Goal: Transaction & Acquisition: Purchase product/service

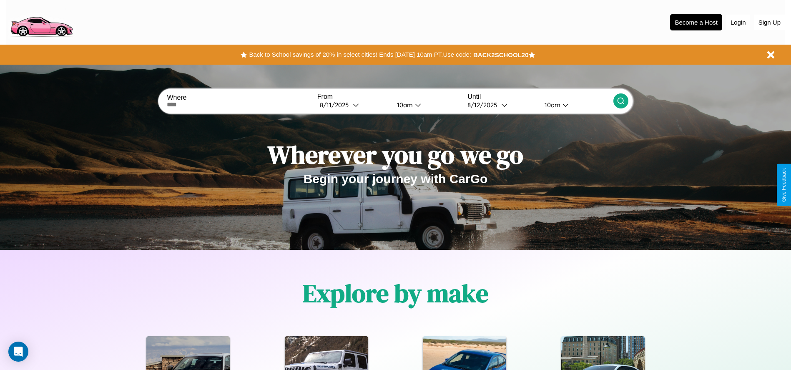
scroll to position [173, 0]
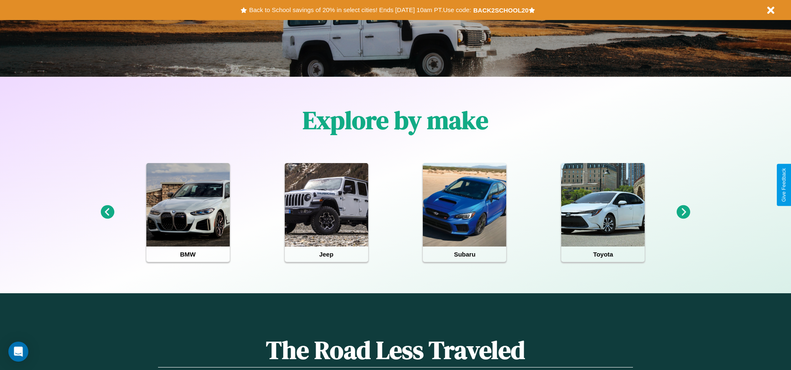
click at [683, 212] on icon at bounding box center [684, 212] width 14 height 14
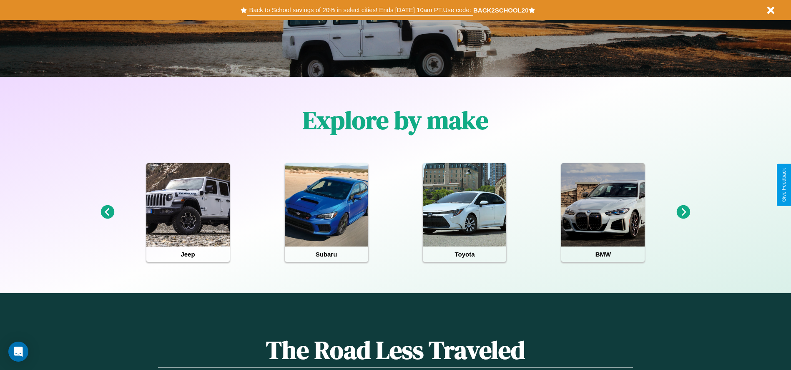
click at [360, 10] on button "Back to School savings of 20% in select cities! Ends 9/1 at 10am PT. Use code:" at bounding box center [360, 10] width 226 height 12
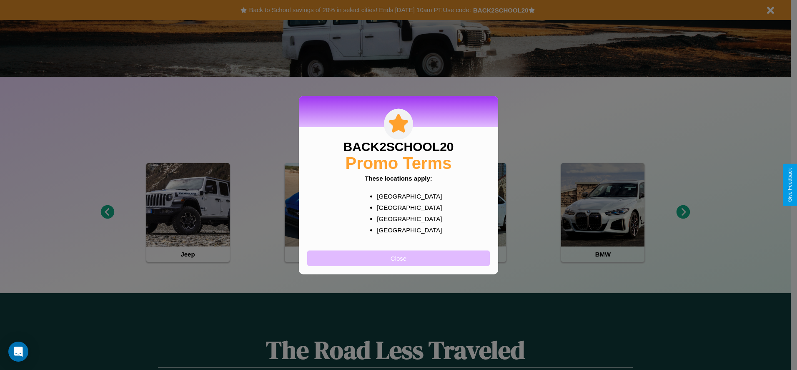
click at [399, 258] on button "Close" at bounding box center [398, 257] width 183 height 15
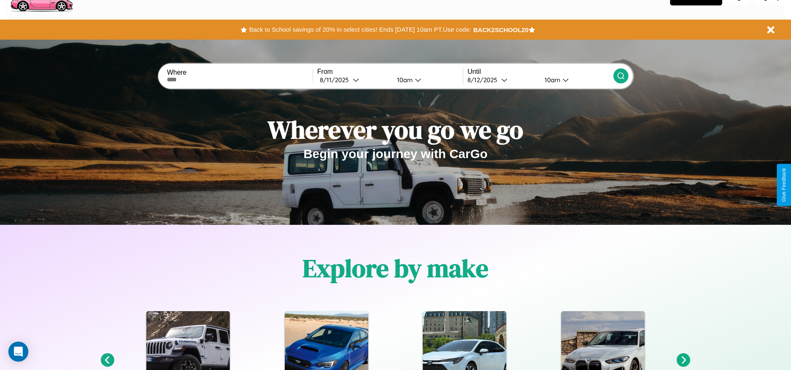
scroll to position [0, 0]
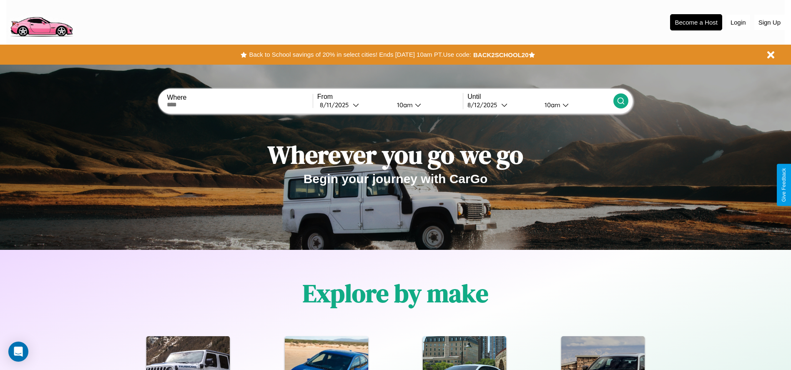
click at [240, 105] on input "text" at bounding box center [240, 104] width 146 height 7
type input "**********"
click at [354, 105] on icon at bounding box center [356, 105] width 6 height 6
select select "*"
select select "****"
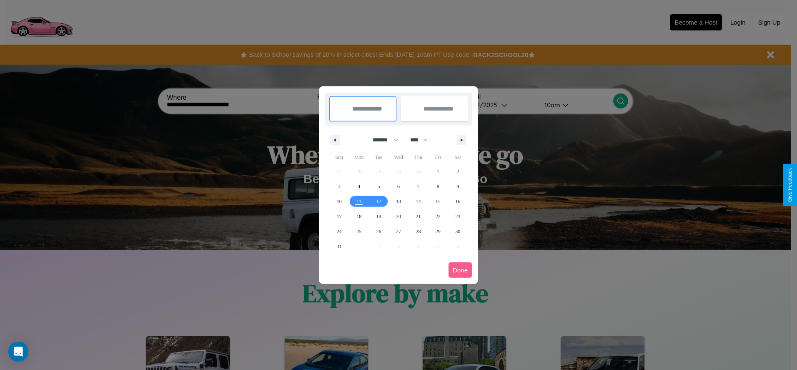
click at [382, 140] on select "******* ******** ***** ***** *** **** **** ****** ********* ******* ******** **…" at bounding box center [383, 140] width 35 height 14
select select "*"
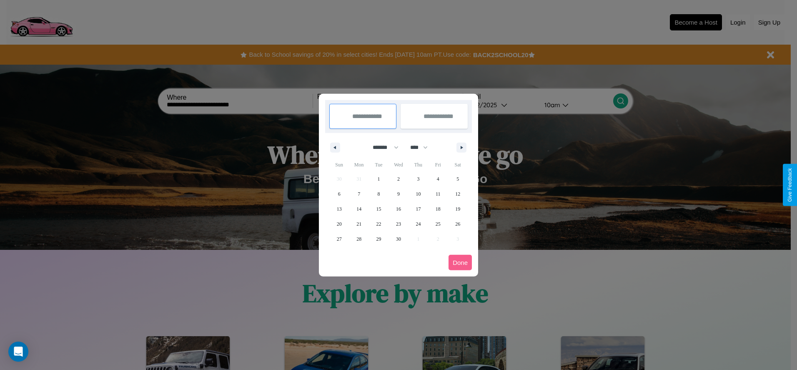
drag, startPoint x: 423, startPoint y: 147, endPoint x: 399, endPoint y: 167, distance: 31.4
click at [423, 147] on select "**** **** **** **** **** **** **** **** **** **** **** **** **** **** **** ****…" at bounding box center [418, 148] width 25 height 14
select select "****"
click at [398, 193] on span "8" at bounding box center [398, 193] width 3 height 15
type input "**********"
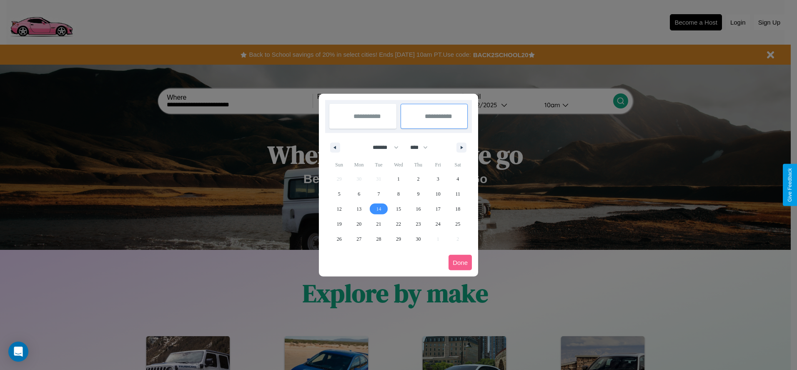
click at [379, 208] on span "14" at bounding box center [378, 208] width 5 height 15
type input "**********"
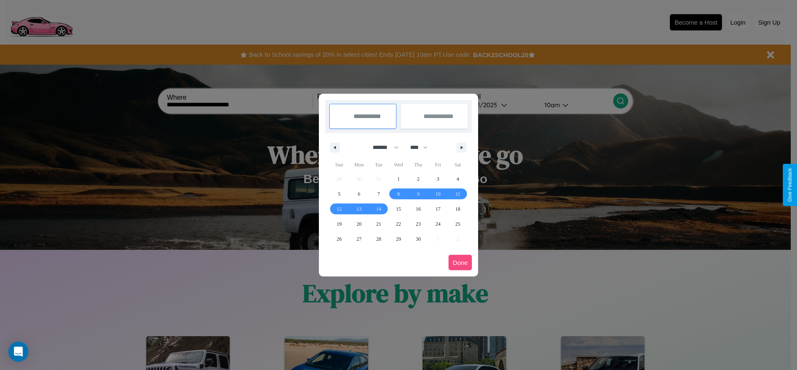
click at [460, 262] on button "Done" at bounding box center [460, 262] width 23 height 15
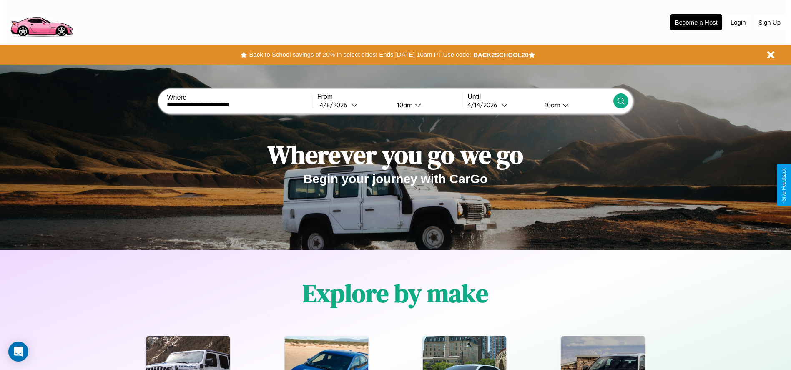
click at [620, 101] on icon at bounding box center [621, 101] width 8 height 8
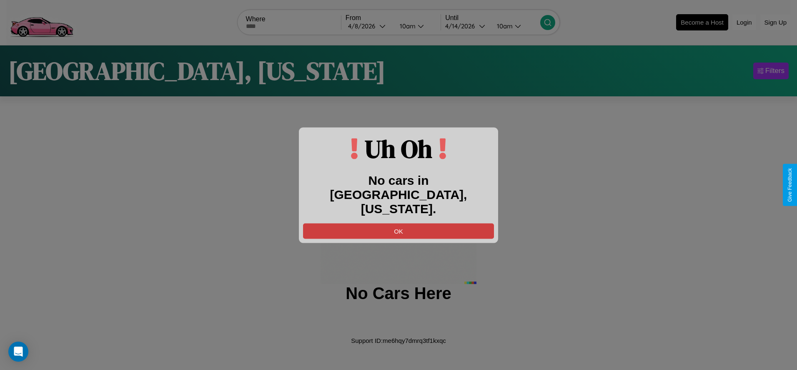
click at [399, 223] on button "OK" at bounding box center [398, 230] width 191 height 15
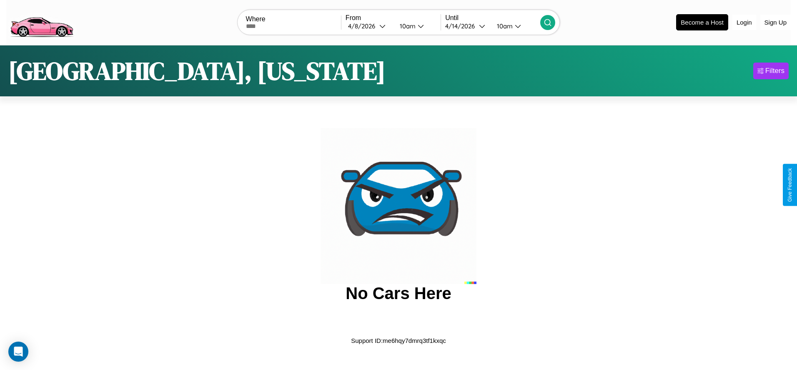
click at [41, 21] on img at bounding box center [41, 21] width 70 height 35
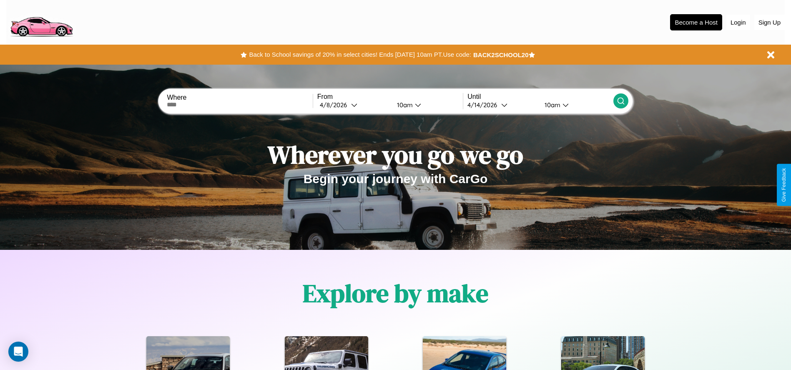
click at [240, 105] on input "text" at bounding box center [240, 104] width 146 height 7
type input "******"
click at [354, 105] on icon at bounding box center [354, 105] width 6 height 6
select select "*"
select select "****"
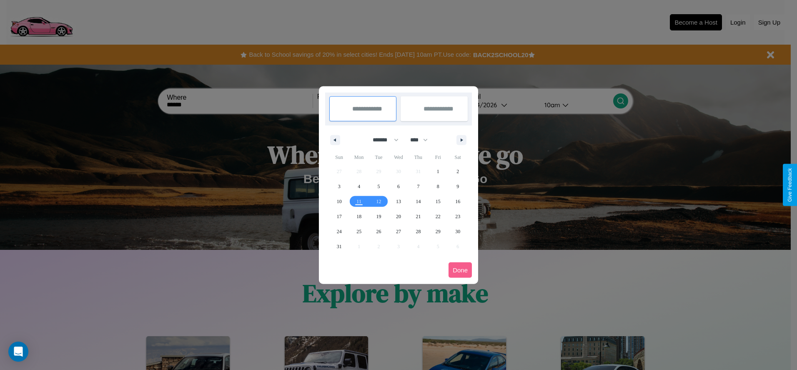
drag, startPoint x: 382, startPoint y: 140, endPoint x: 399, endPoint y: 167, distance: 32.2
click at [382, 140] on select "******* ******** ***** ***** *** **** **** ****** ********* ******* ******** **…" at bounding box center [383, 140] width 35 height 14
select select "*"
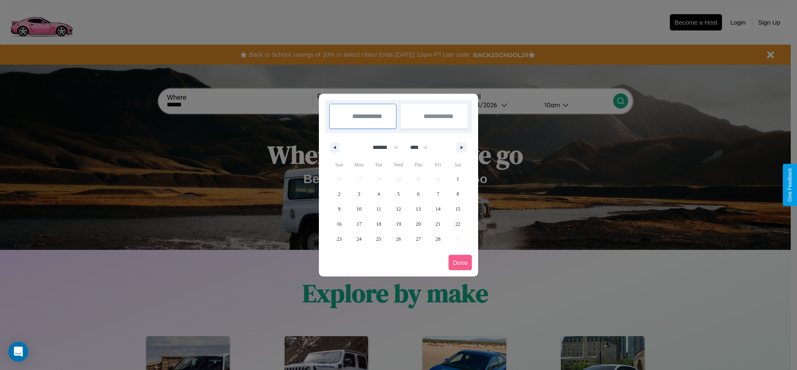
click at [423, 147] on select "**** **** **** **** **** **** **** **** **** **** **** **** **** **** **** ****…" at bounding box center [418, 148] width 25 height 14
select select "****"
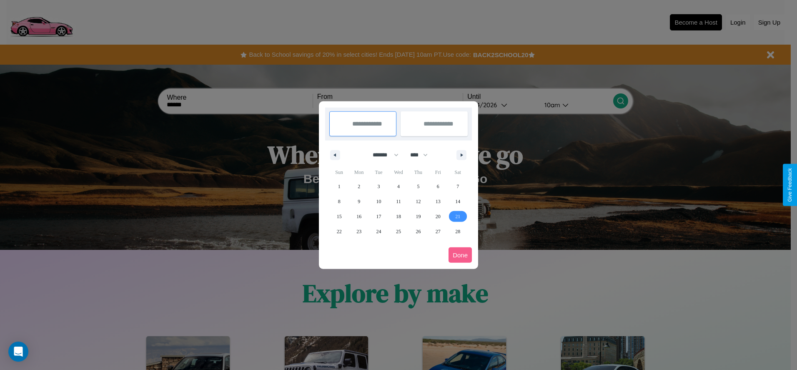
click at [458, 216] on span "21" at bounding box center [457, 216] width 5 height 15
type input "**********"
click at [379, 231] on span "24" at bounding box center [378, 231] width 5 height 15
type input "**********"
click at [460, 255] on button "Done" at bounding box center [460, 254] width 23 height 15
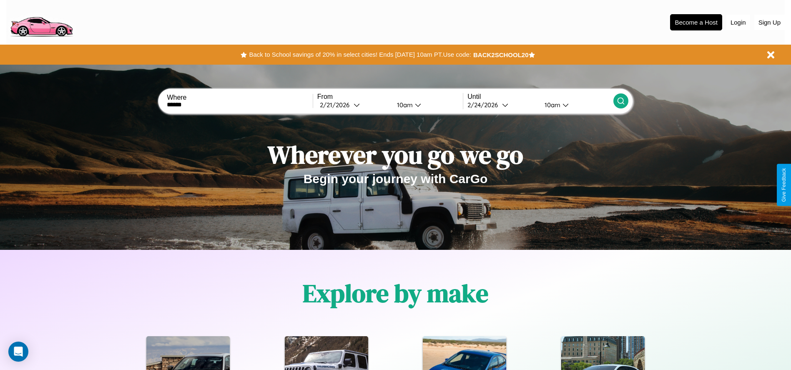
click at [620, 101] on icon at bounding box center [621, 101] width 8 height 8
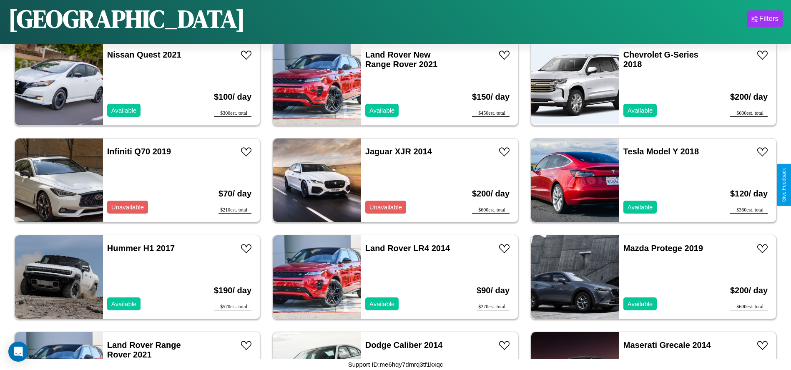
scroll to position [383, 0]
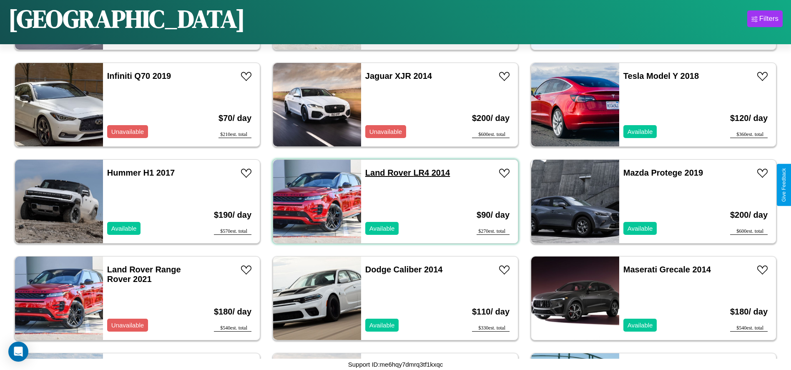
click at [385, 173] on link "Land Rover LR4 2014" at bounding box center [407, 172] width 85 height 9
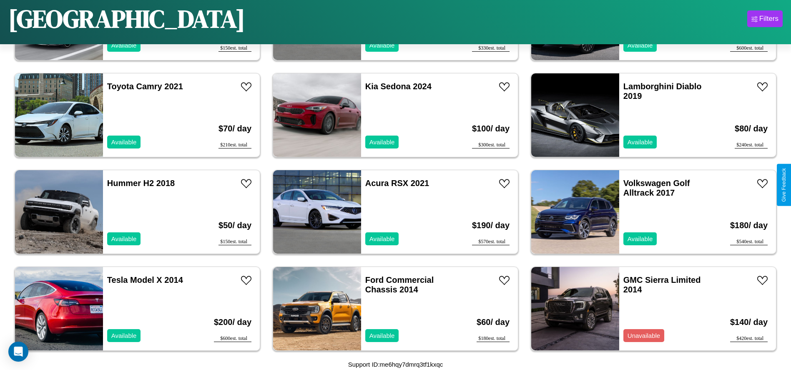
scroll to position [3575, 0]
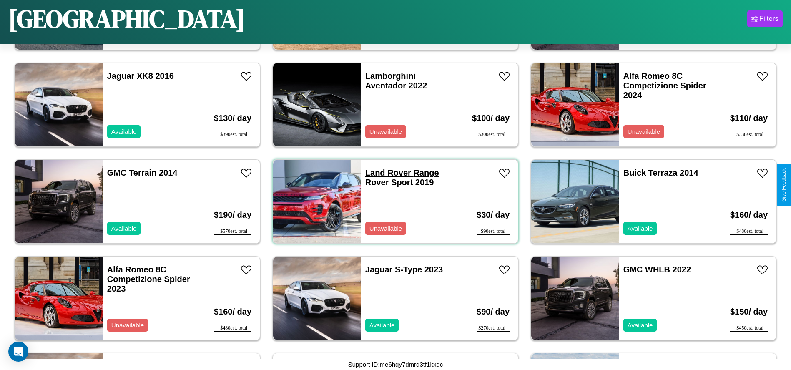
click at [385, 173] on link "Land Rover Range Rover Sport 2019" at bounding box center [402, 177] width 74 height 19
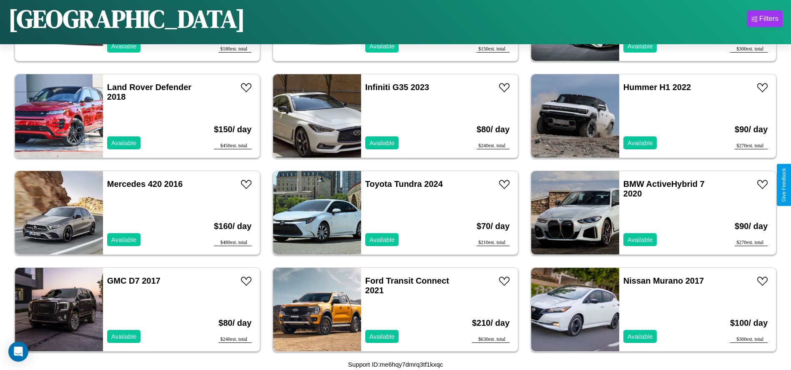
scroll to position [286, 0]
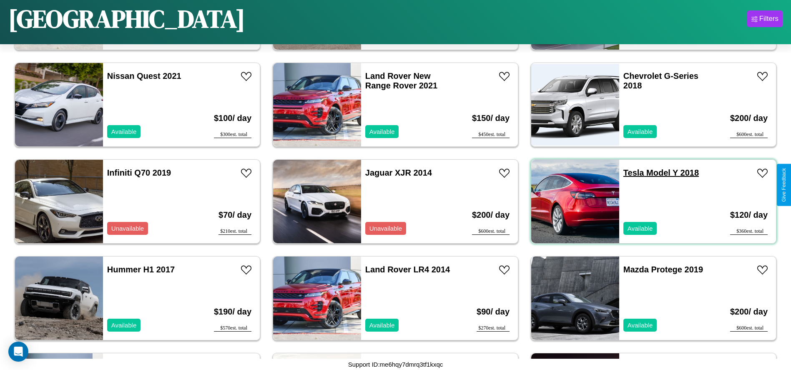
click at [628, 173] on link "Tesla Model Y 2018" at bounding box center [660, 172] width 75 height 9
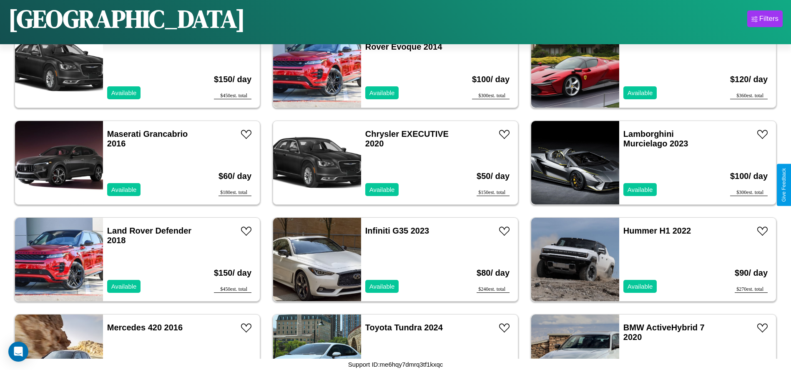
scroll to position [1060, 0]
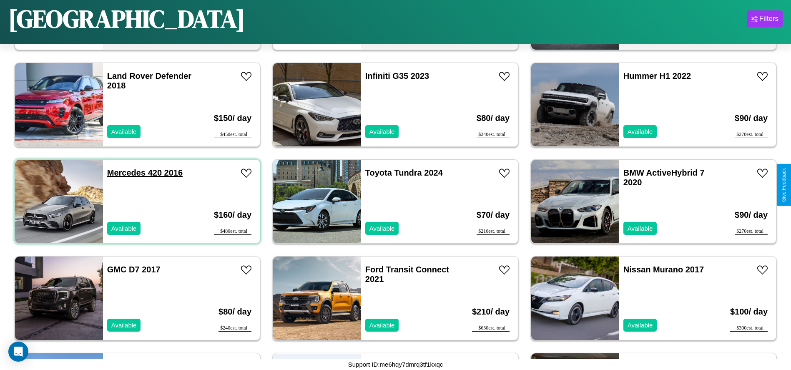
click at [125, 173] on link "Mercedes 420 2016" at bounding box center [144, 172] width 75 height 9
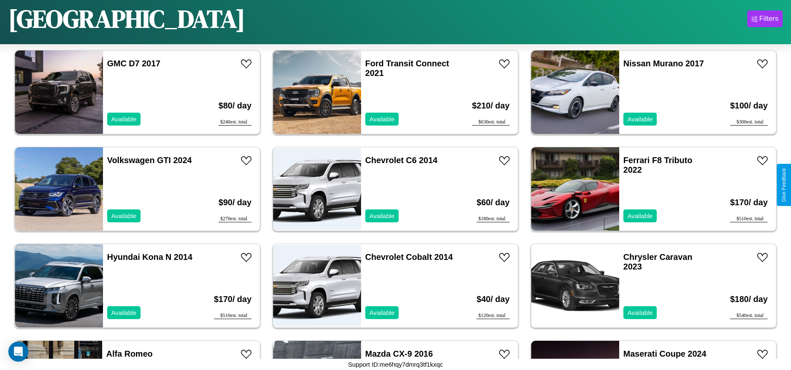
scroll to position [2511, 0]
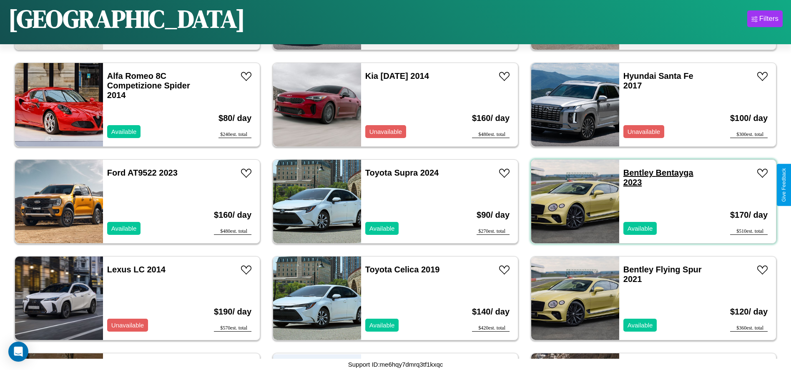
click at [633, 173] on link "Bentley Bentayga 2023" at bounding box center [658, 177] width 70 height 19
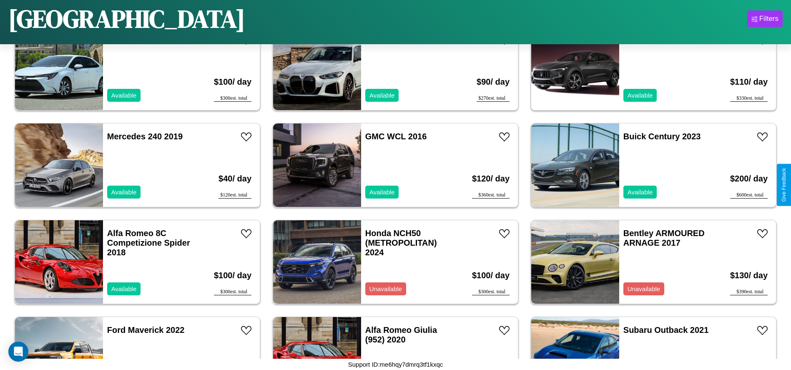
scroll to position [1834, 0]
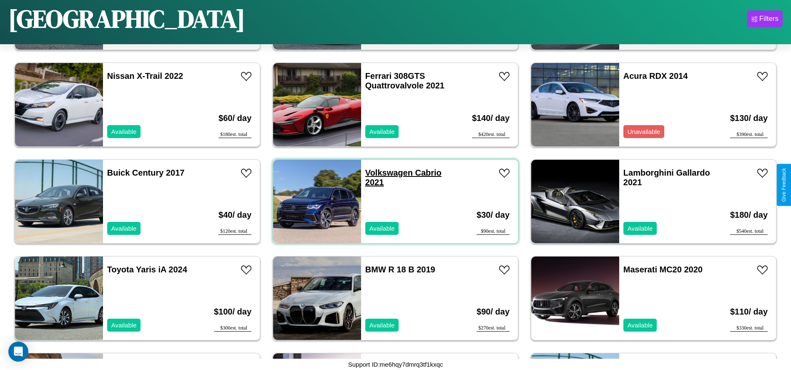
click at [386, 173] on link "Volkswagen Cabrio 2021" at bounding box center [403, 177] width 76 height 19
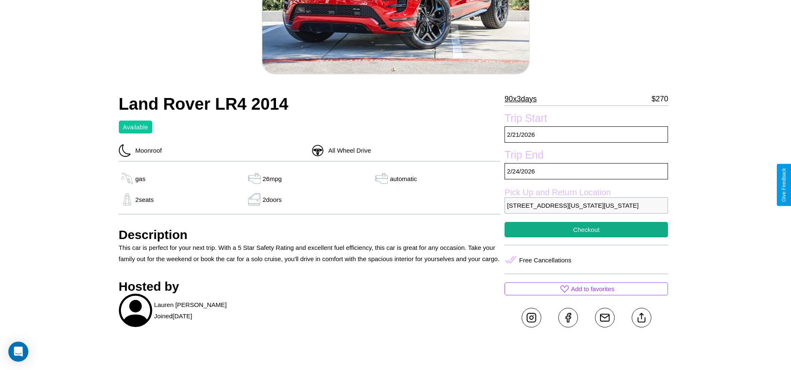
scroll to position [176, 0]
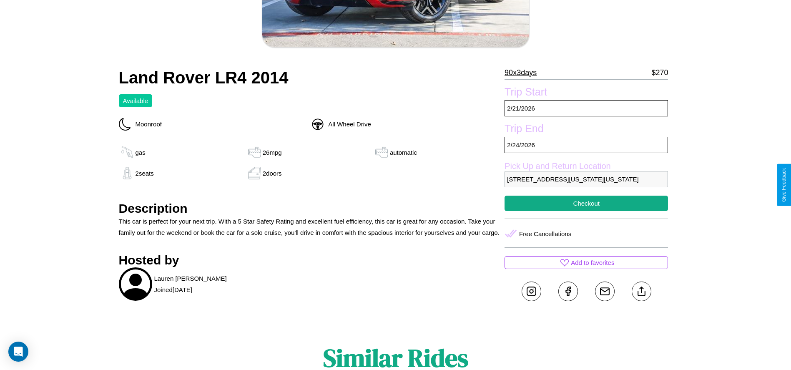
click at [586, 185] on p "6620 Washington Street Dallas Texas 55582 United States" at bounding box center [585, 179] width 163 height 16
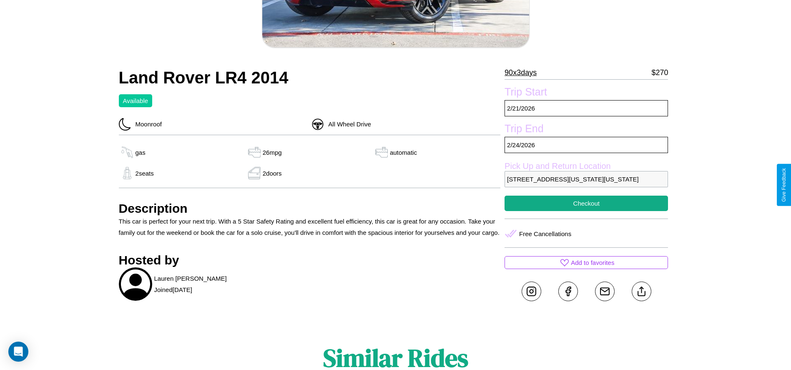
click at [586, 185] on p "6620 Washington Street Dallas Texas 55582 United States" at bounding box center [585, 179] width 163 height 16
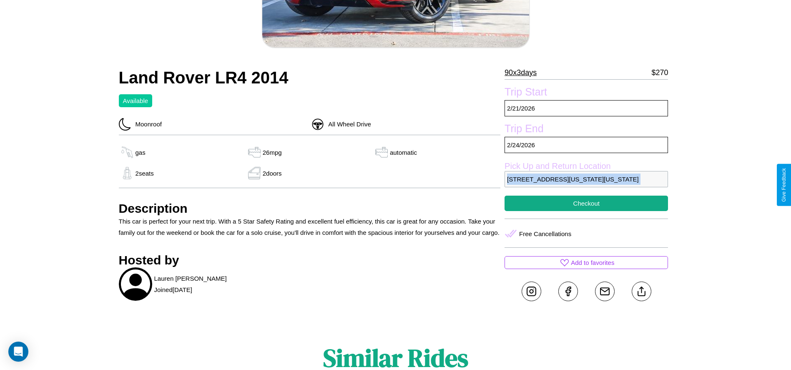
click at [586, 185] on p "6620 Washington Street Dallas Texas 55582 United States" at bounding box center [585, 179] width 163 height 16
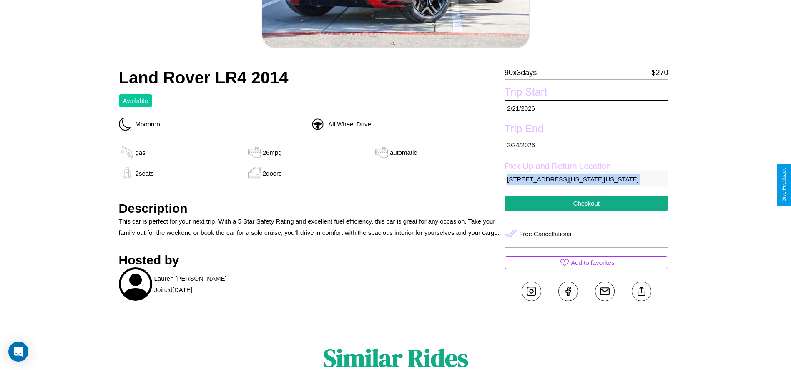
click at [586, 185] on p "6620 Washington Street Dallas Texas 55582 United States" at bounding box center [585, 179] width 163 height 16
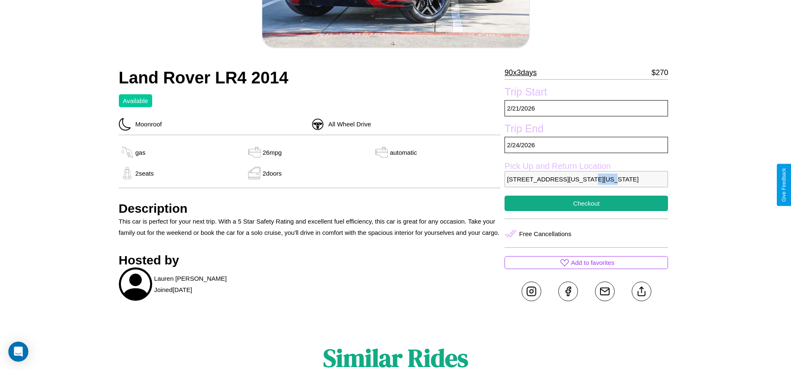
click at [586, 185] on p "6620 Washington Street Dallas Texas 55582 United States" at bounding box center [585, 179] width 163 height 16
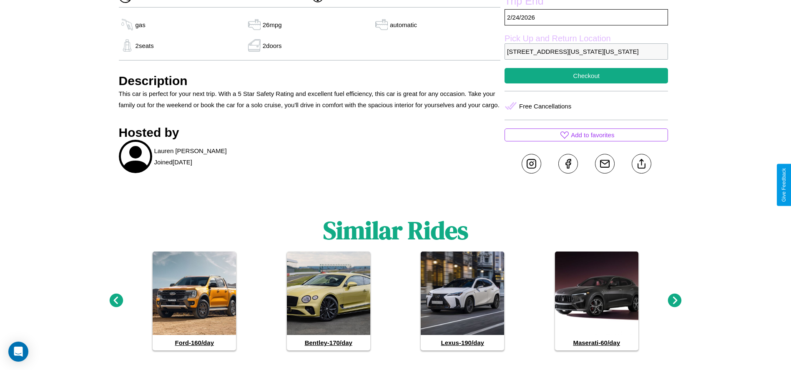
scroll to position [323, 0]
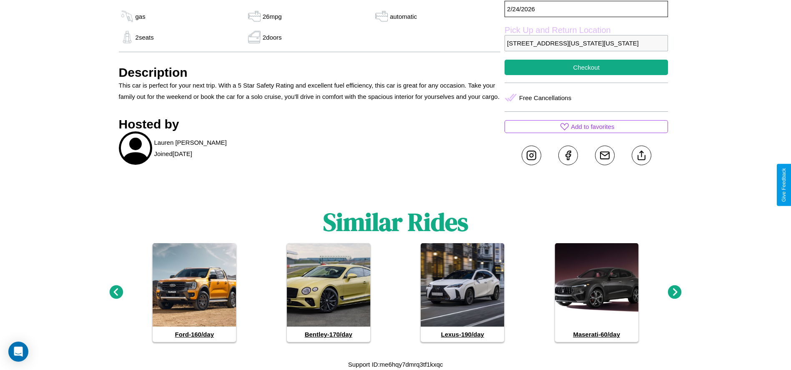
click at [116, 292] on icon at bounding box center [116, 292] width 14 height 14
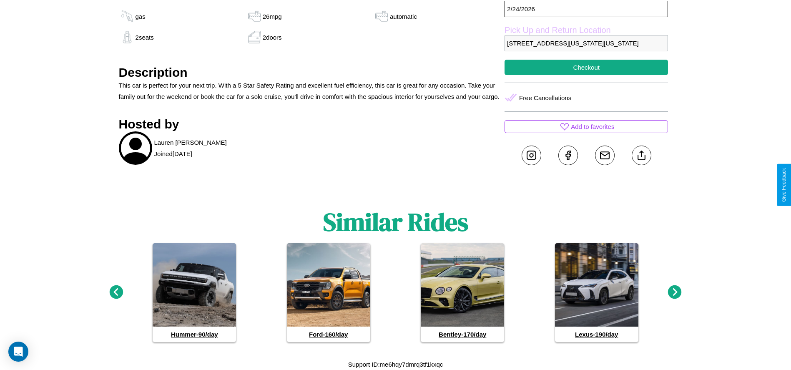
scroll to position [205, 0]
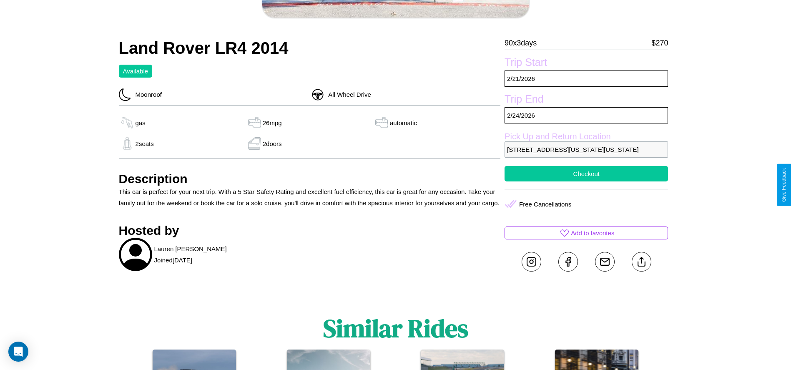
click at [586, 181] on button "Checkout" at bounding box center [585, 173] width 163 height 15
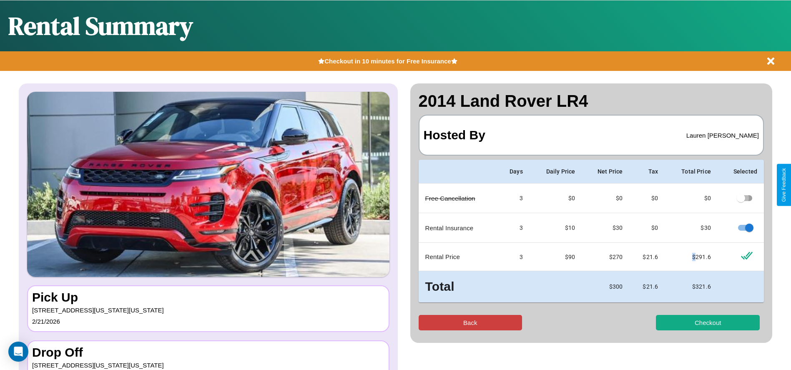
click at [470, 322] on button "Back" at bounding box center [471, 322] width 104 height 15
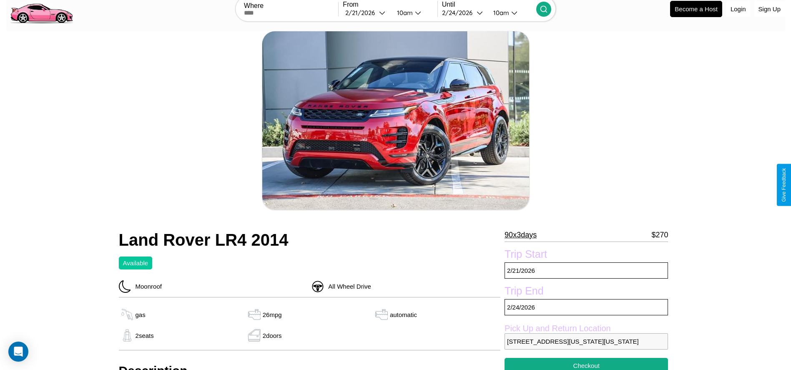
scroll to position [293, 0]
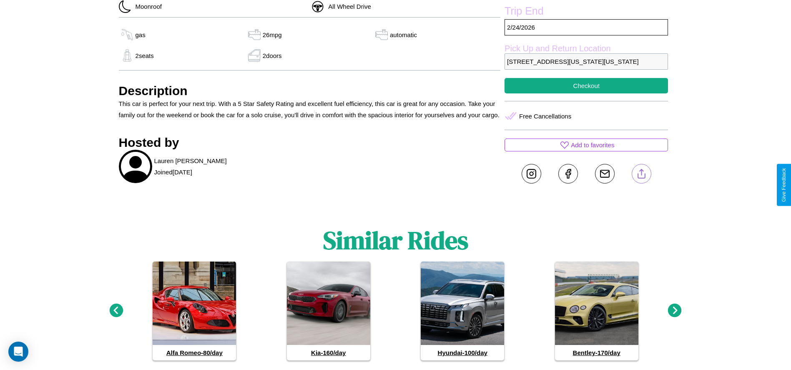
click at [641, 175] on line at bounding box center [641, 172] width 0 height 6
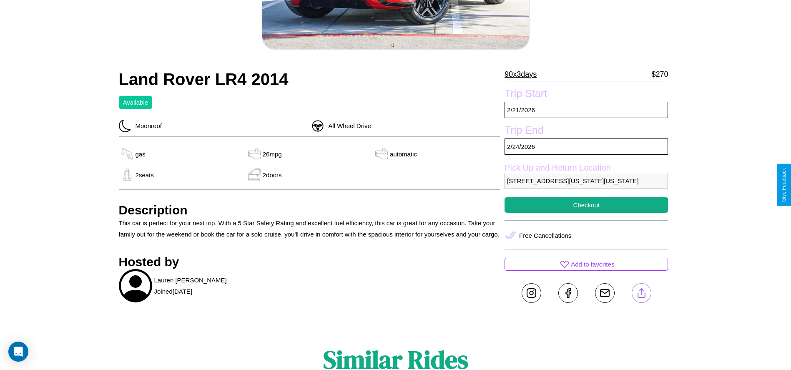
scroll to position [63, 0]
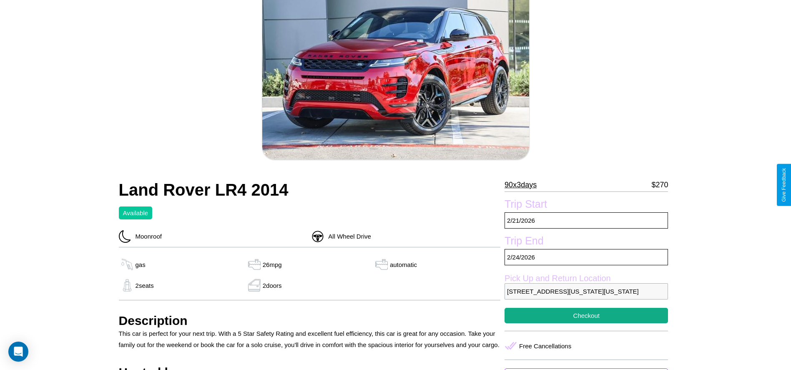
click at [524, 185] on p "90 x 3 days" at bounding box center [520, 184] width 32 height 13
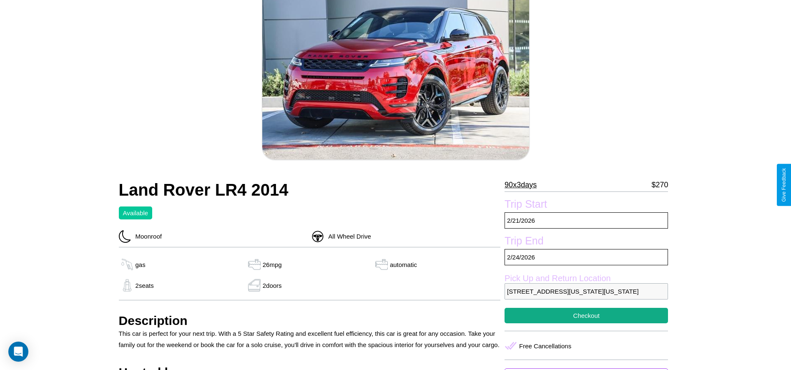
click at [524, 185] on p "90 x 3 days" at bounding box center [520, 184] width 32 height 13
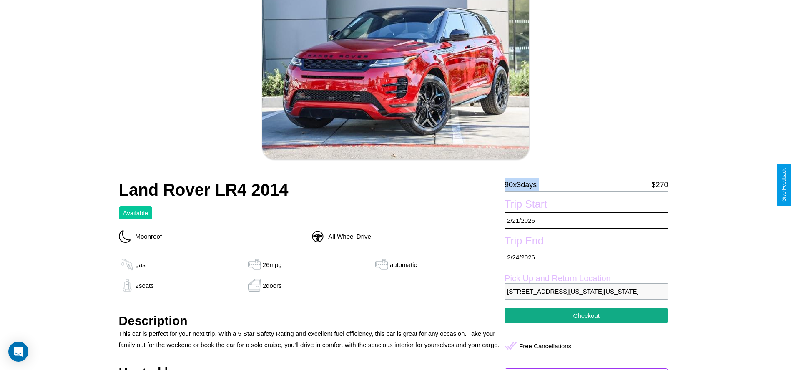
click at [524, 185] on p "90 x 3 days" at bounding box center [520, 184] width 32 height 13
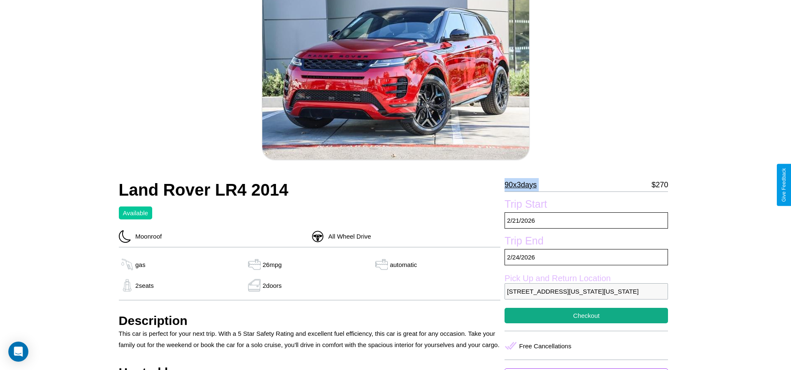
click at [524, 185] on p "90 x 3 days" at bounding box center [520, 184] width 32 height 13
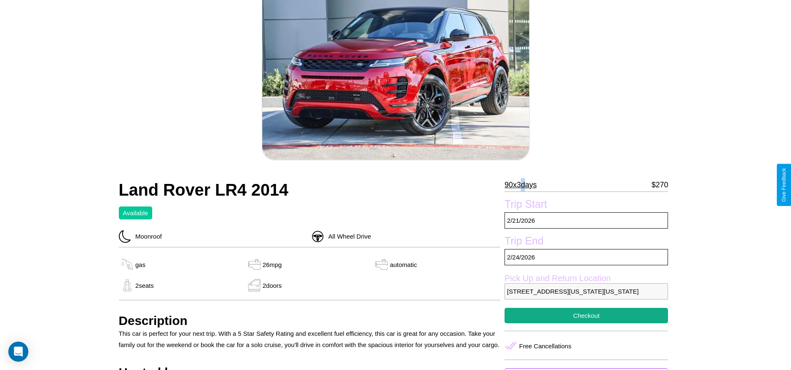
click at [524, 185] on p "90 x 3 days" at bounding box center [520, 184] width 32 height 13
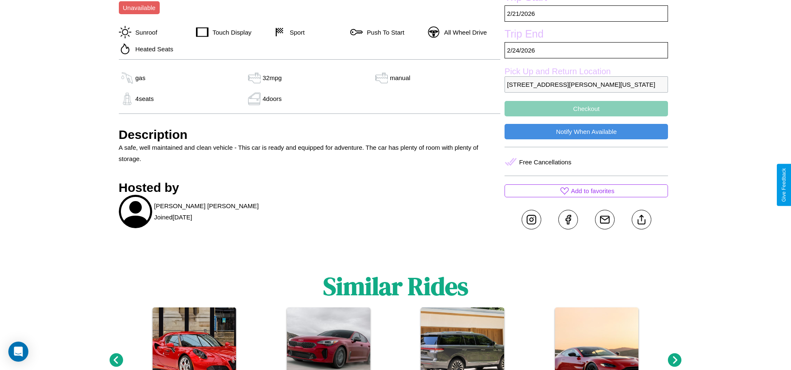
scroll to position [276, 0]
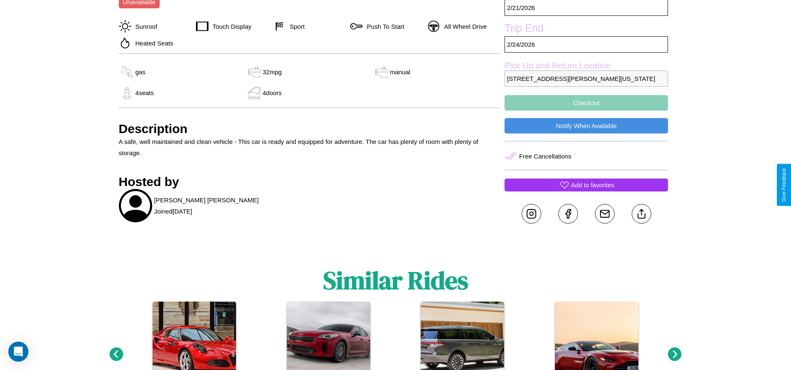
click at [586, 185] on p "Add to favorites" at bounding box center [592, 184] width 43 height 11
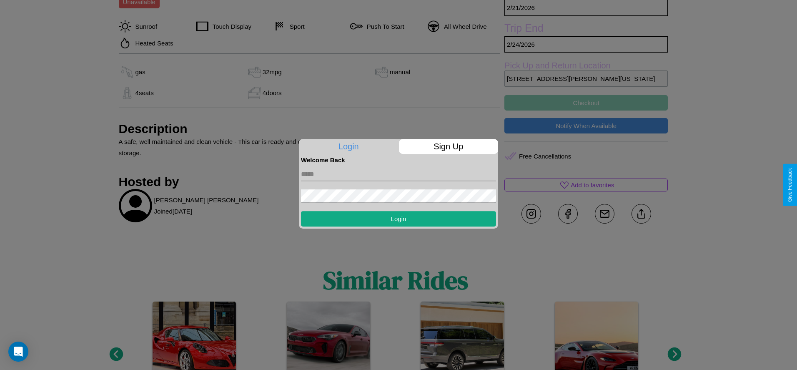
click at [448, 146] on p "Sign Up" at bounding box center [449, 146] width 100 height 15
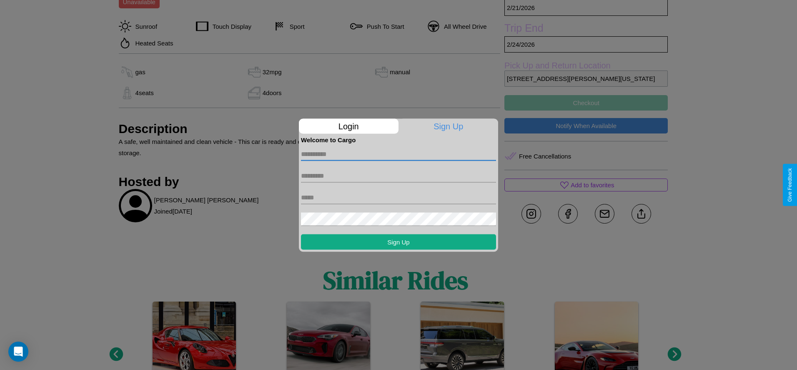
click at [399, 154] on input "text" at bounding box center [398, 153] width 195 height 13
type input "*******"
click at [399, 176] on input "text" at bounding box center [398, 175] width 195 height 13
type input "******"
click at [399, 197] on input "text" at bounding box center [398, 197] width 195 height 13
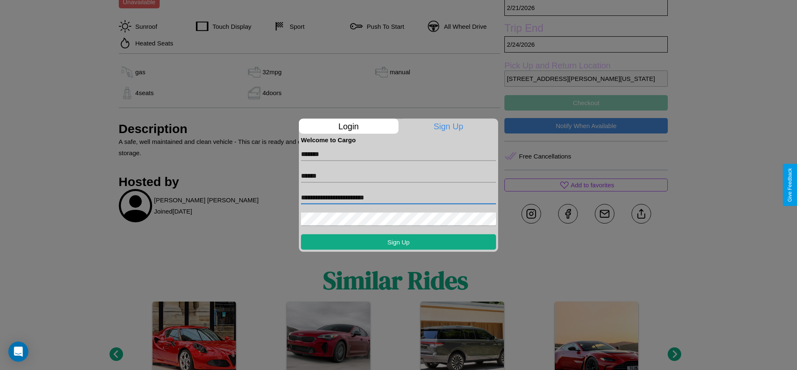
type input "**********"
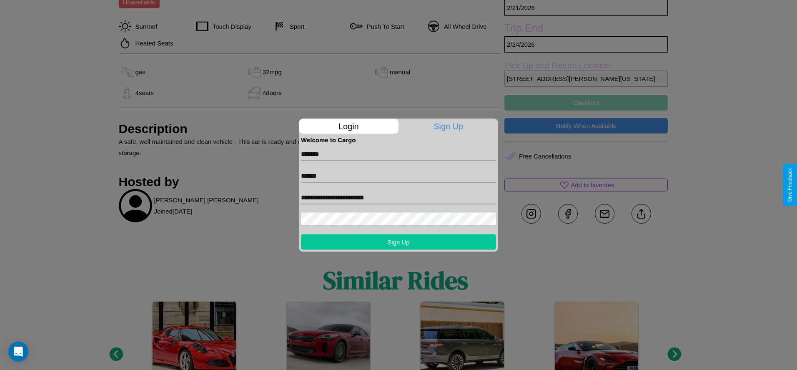
click at [399, 241] on button "Sign Up" at bounding box center [398, 241] width 195 height 15
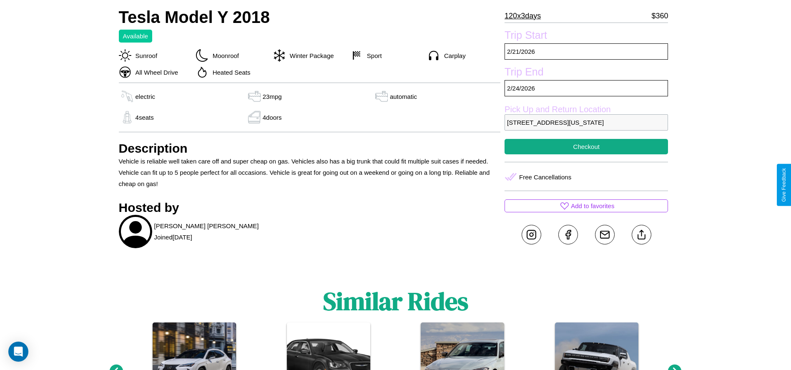
scroll to position [341, 0]
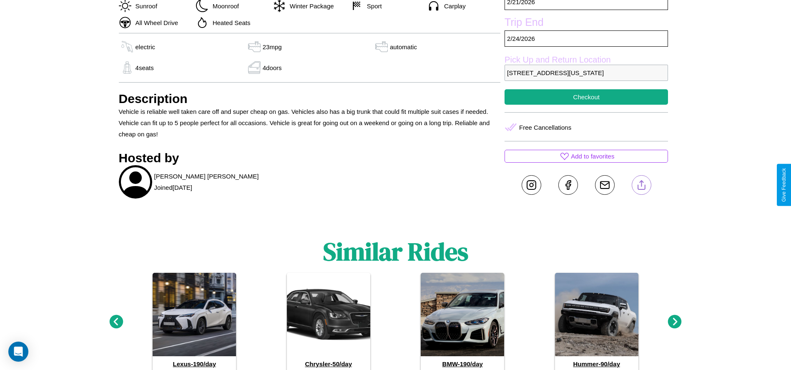
click at [641, 185] on line at bounding box center [641, 184] width 0 height 6
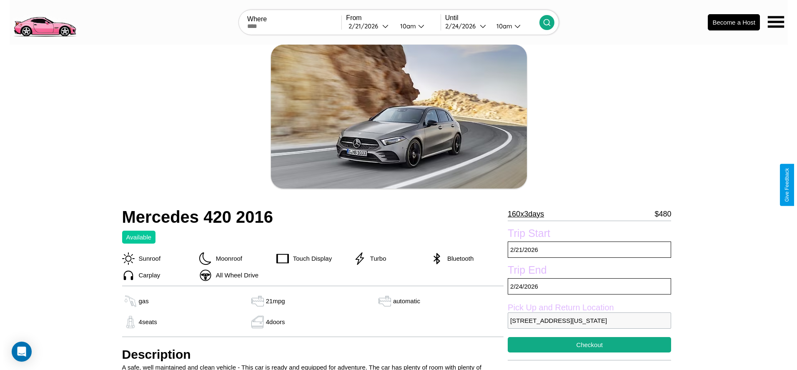
scroll to position [65, 0]
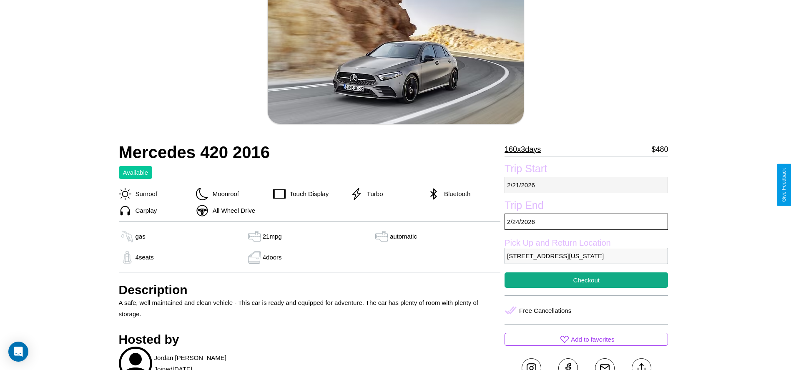
click at [586, 185] on p "[DATE]" at bounding box center [585, 185] width 163 height 16
select select "*"
select select "****"
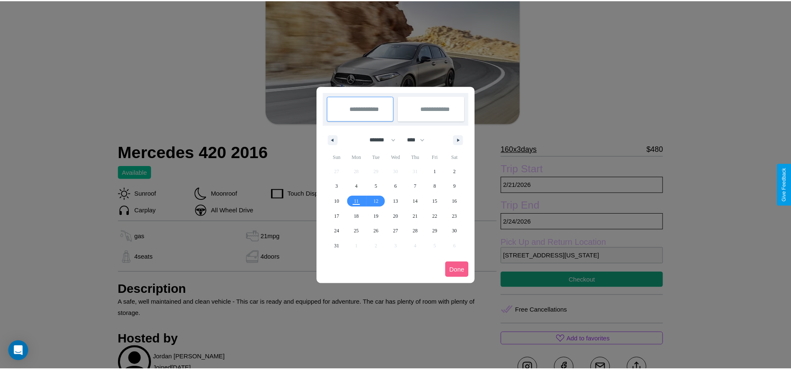
scroll to position [0, 0]
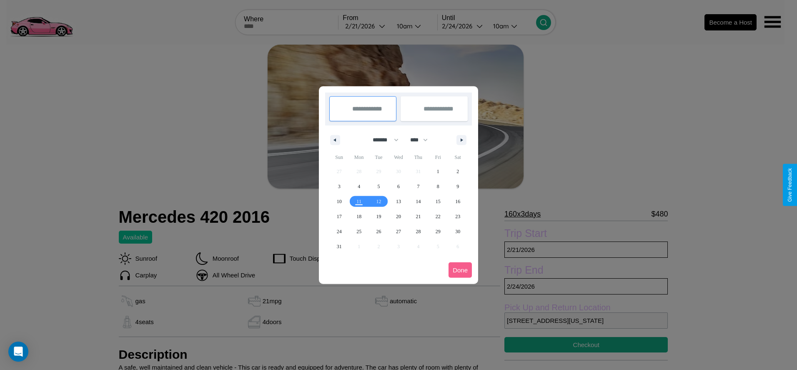
click at [366, 26] on div at bounding box center [398, 185] width 797 height 370
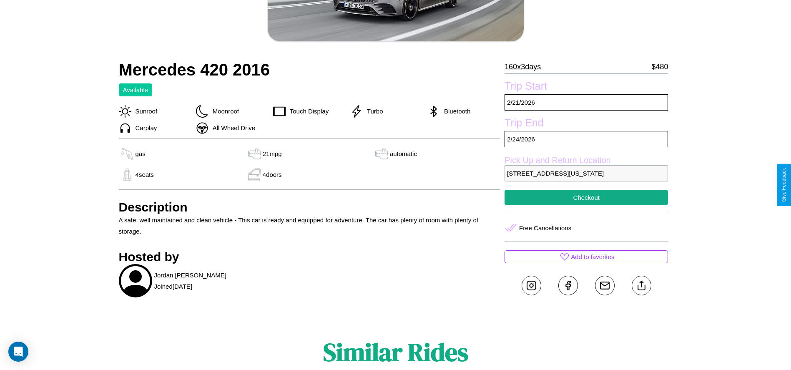
scroll to position [171, 0]
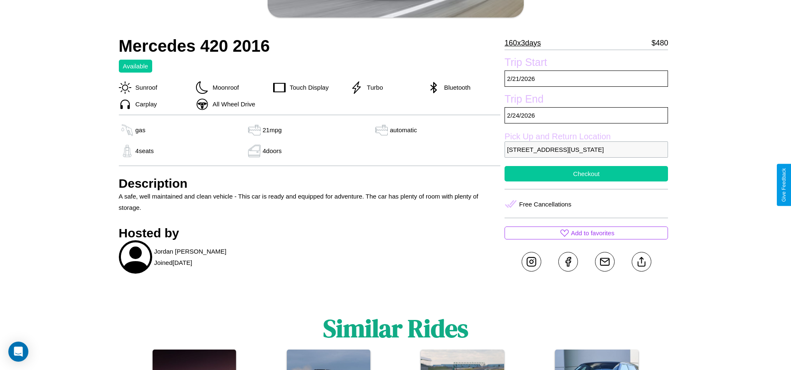
click at [586, 181] on button "Checkout" at bounding box center [585, 173] width 163 height 15
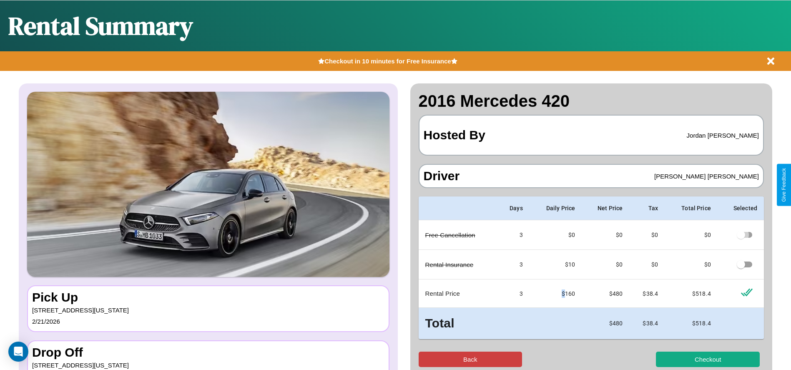
click at [470, 359] on button "Back" at bounding box center [471, 358] width 104 height 15
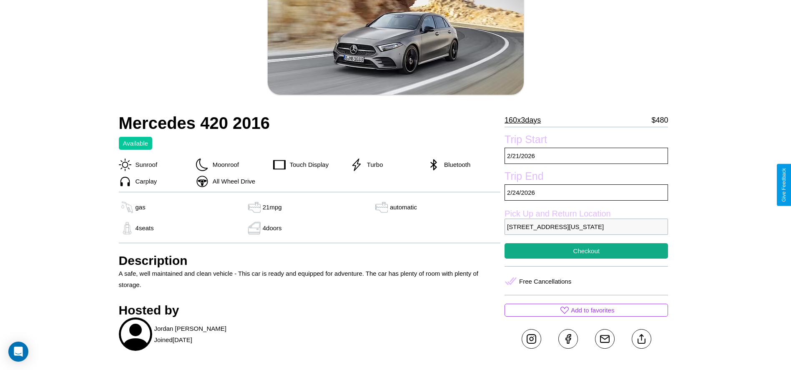
scroll to position [141, 0]
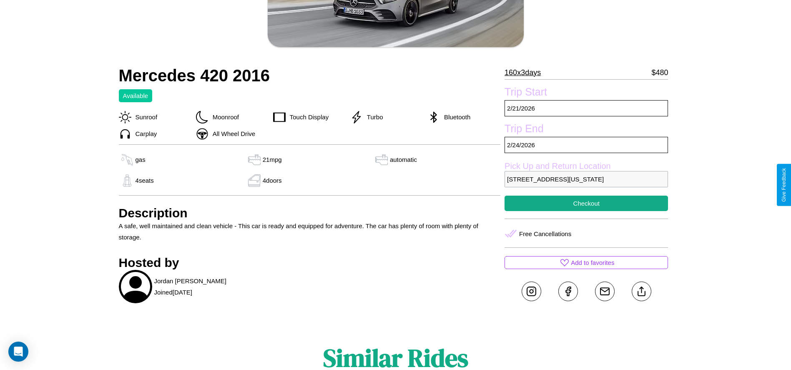
click at [586, 185] on p "4438 Sunset Boulevard Dallas Texas 83441 United States" at bounding box center [585, 179] width 163 height 16
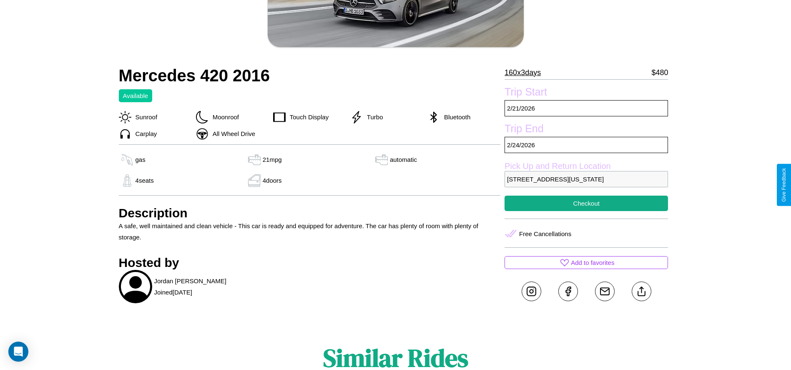
click at [586, 185] on p "4438 Sunset Boulevard Dallas Texas 83441 United States" at bounding box center [585, 179] width 163 height 16
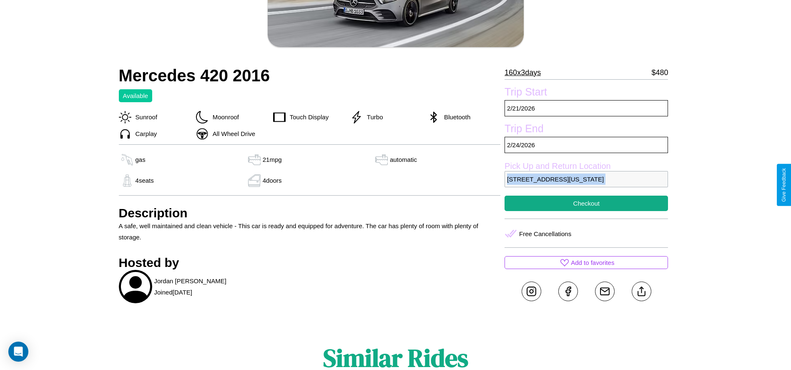
click at [586, 185] on p "4438 Sunset Boulevard Dallas Texas 83441 United States" at bounding box center [585, 179] width 163 height 16
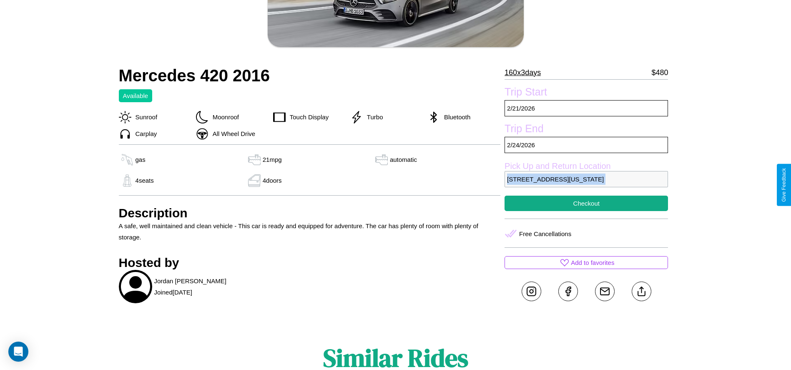
click at [586, 185] on p "4438 Sunset Boulevard Dallas Texas 83441 United States" at bounding box center [585, 179] width 163 height 16
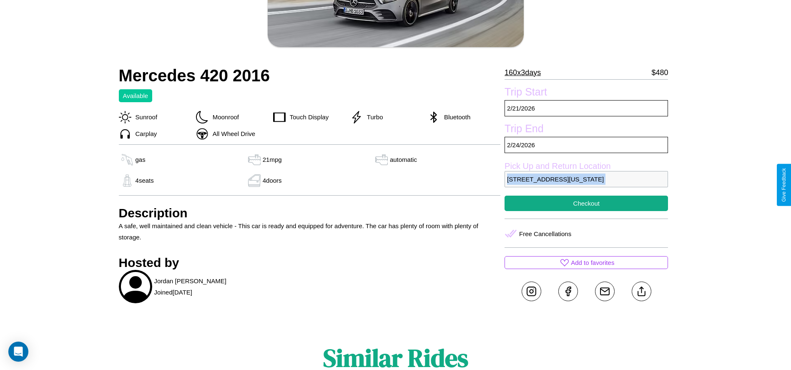
click at [586, 185] on p "4438 Sunset Boulevard Dallas Texas 83441 United States" at bounding box center [585, 179] width 163 height 16
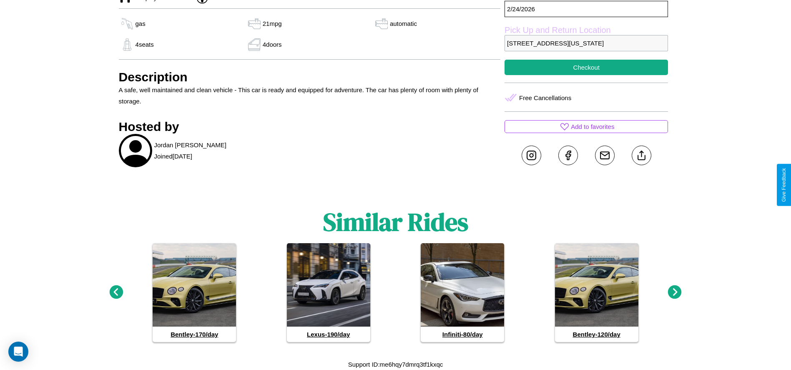
scroll to position [289, 0]
click at [675, 292] on icon at bounding box center [675, 292] width 14 height 14
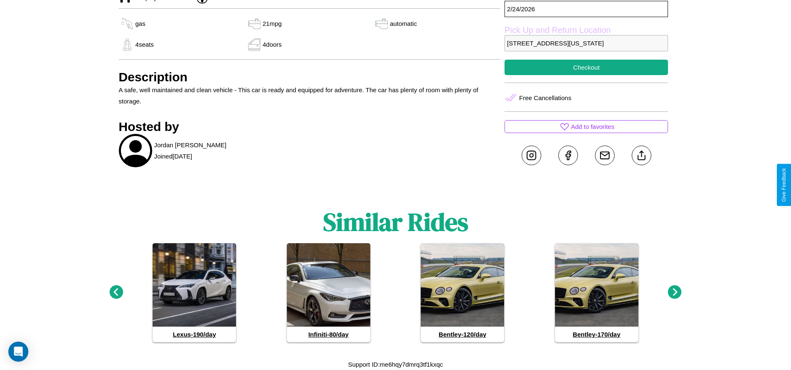
click at [675, 292] on icon at bounding box center [675, 292] width 14 height 14
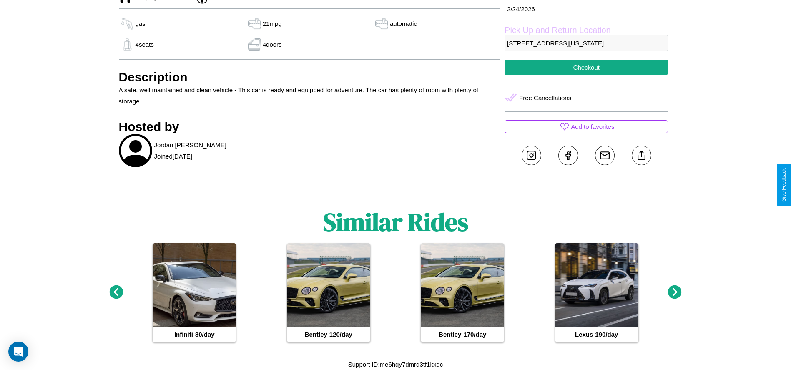
click at [675, 292] on icon at bounding box center [675, 292] width 14 height 14
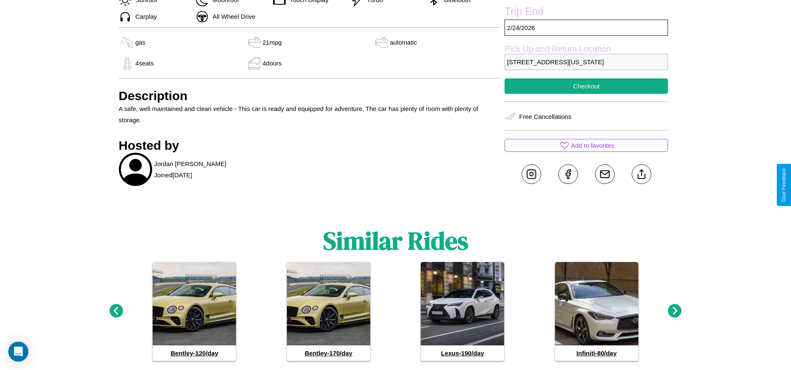
scroll to position [230, 0]
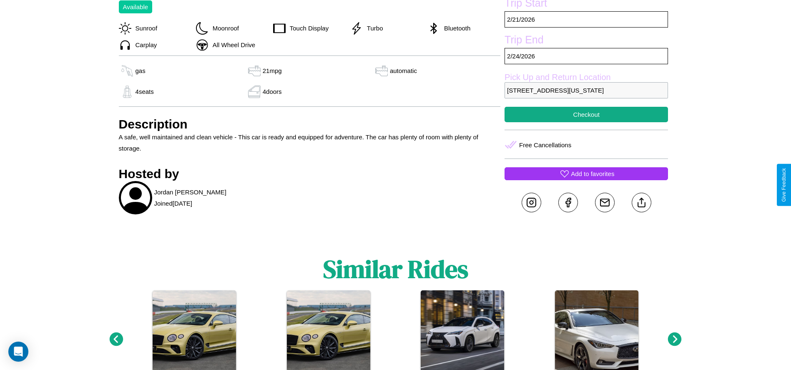
click at [586, 179] on p "Add to favorites" at bounding box center [592, 173] width 43 height 11
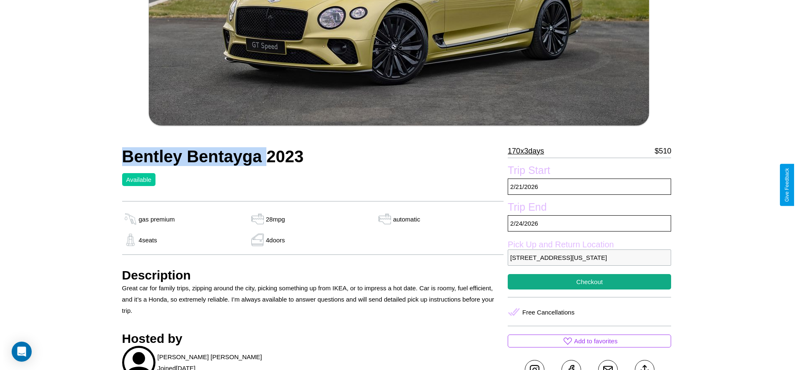
scroll to position [172, 0]
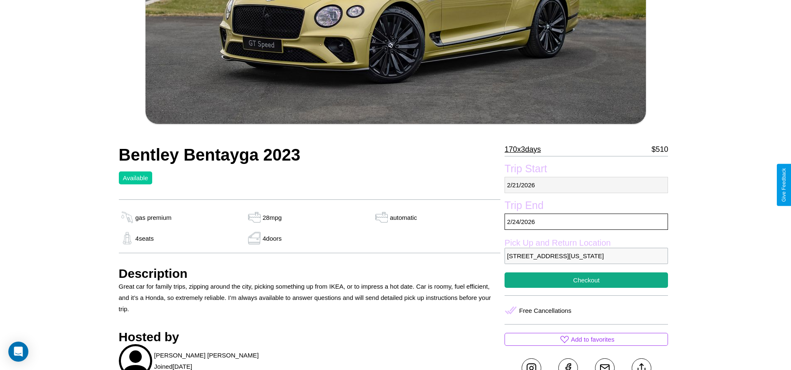
click at [586, 185] on p "[DATE]" at bounding box center [585, 185] width 163 height 16
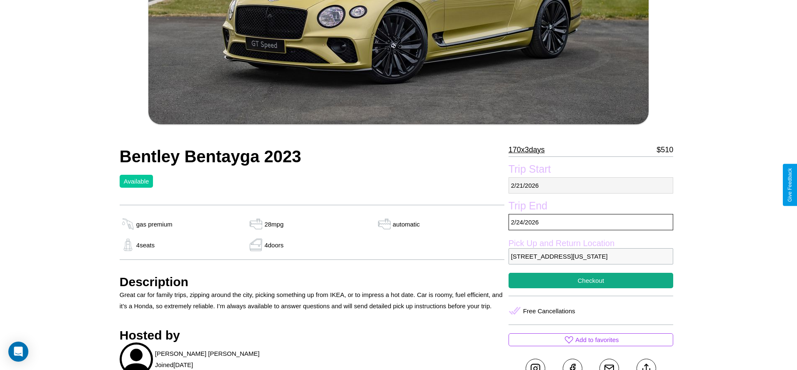
select select "*"
select select "****"
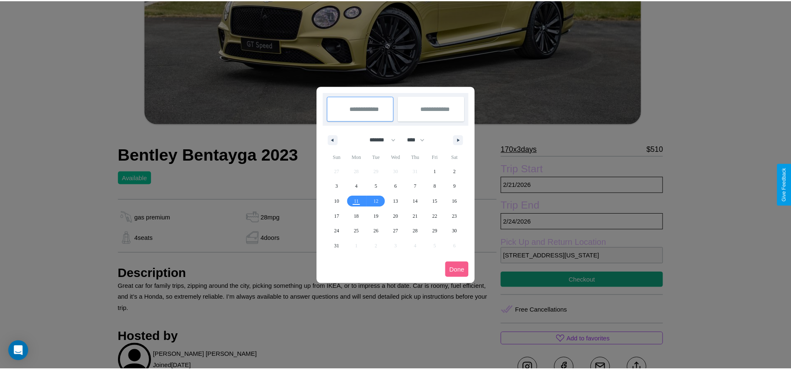
scroll to position [0, 0]
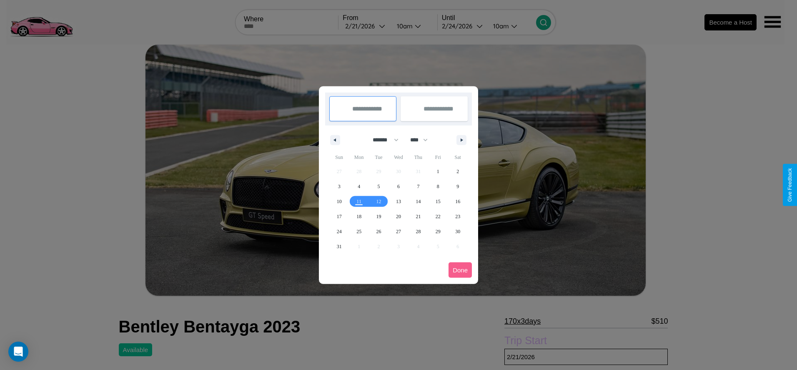
click at [366, 26] on div at bounding box center [398, 185] width 797 height 370
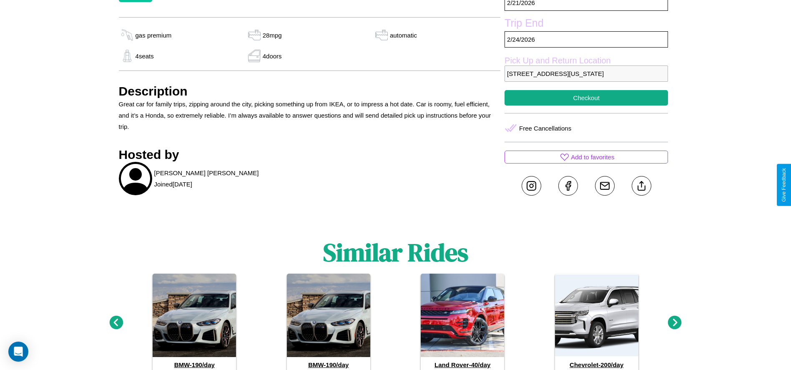
scroll to position [355, 0]
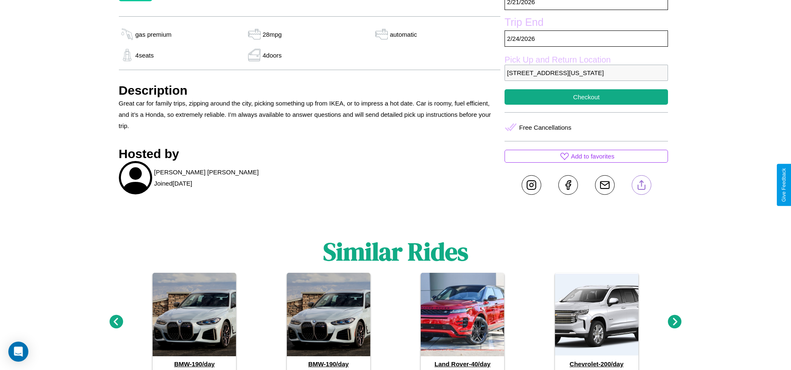
click at [641, 185] on line at bounding box center [641, 184] width 0 height 6
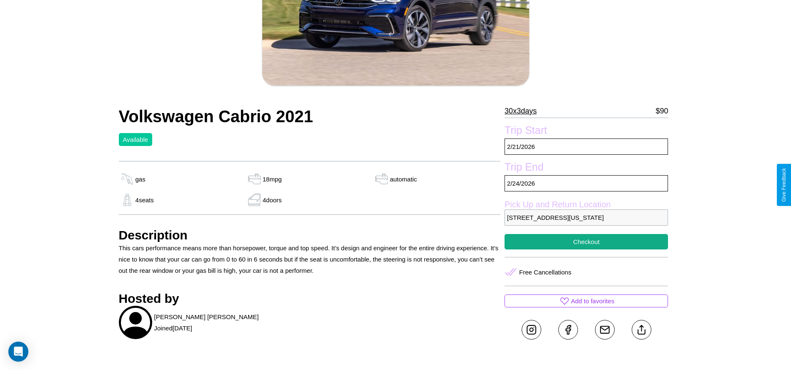
scroll to position [275, 0]
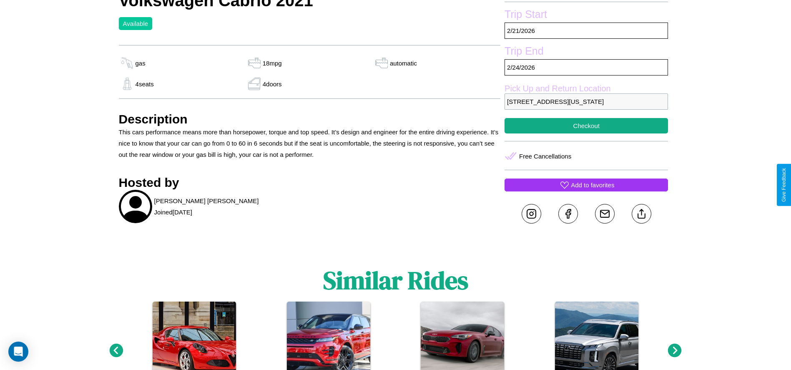
click at [586, 185] on p "Add to favorites" at bounding box center [592, 184] width 43 height 11
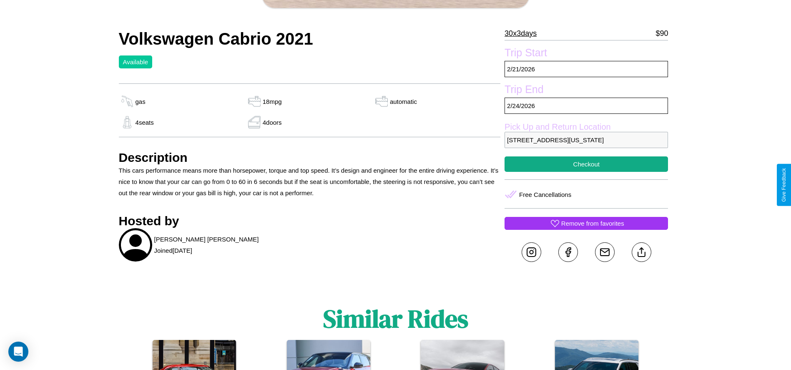
scroll to position [216, 0]
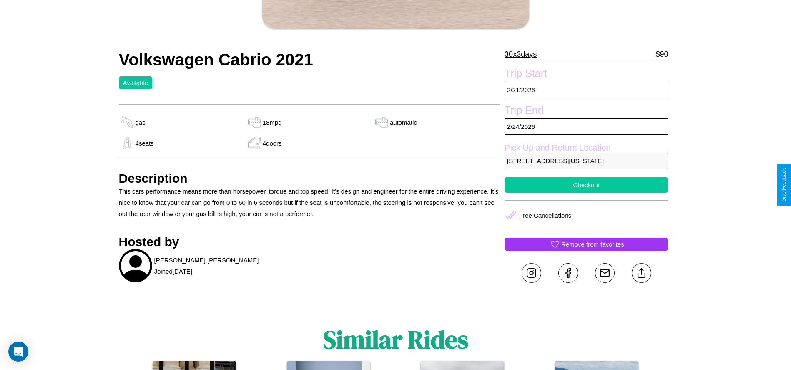
click at [586, 185] on button "Checkout" at bounding box center [585, 184] width 163 height 15
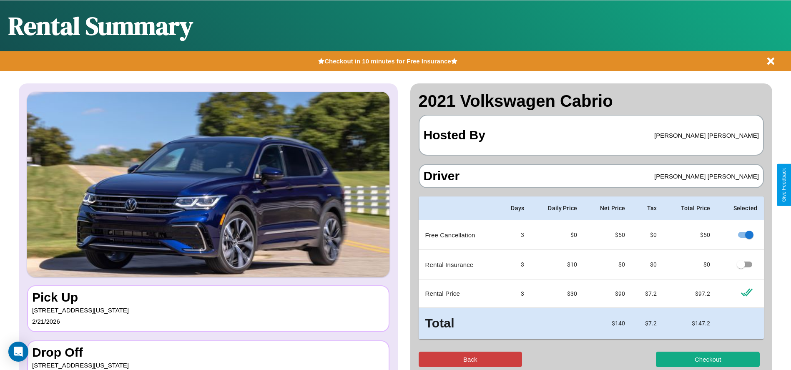
click at [470, 359] on button "Back" at bounding box center [471, 358] width 104 height 15
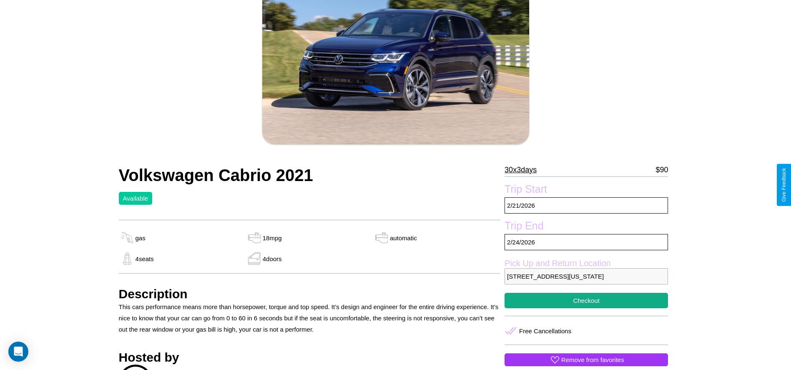
scroll to position [191, 0]
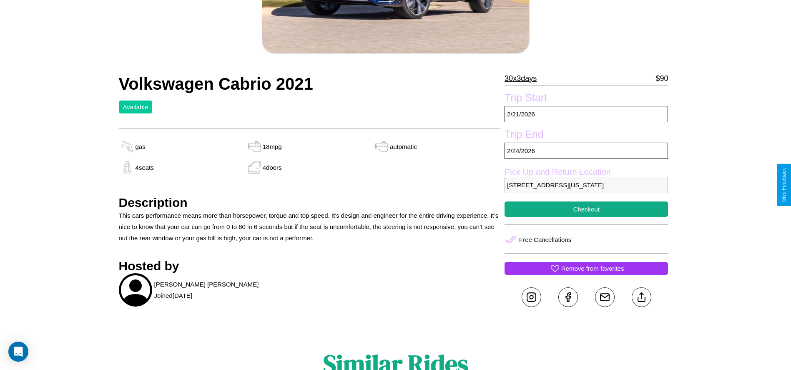
click at [586, 185] on p "[STREET_ADDRESS][US_STATE]" at bounding box center [585, 185] width 163 height 16
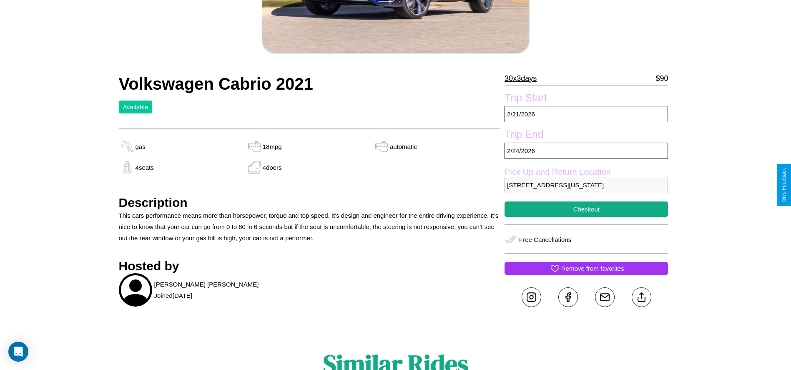
click at [586, 185] on p "[STREET_ADDRESS][US_STATE]" at bounding box center [585, 185] width 163 height 16
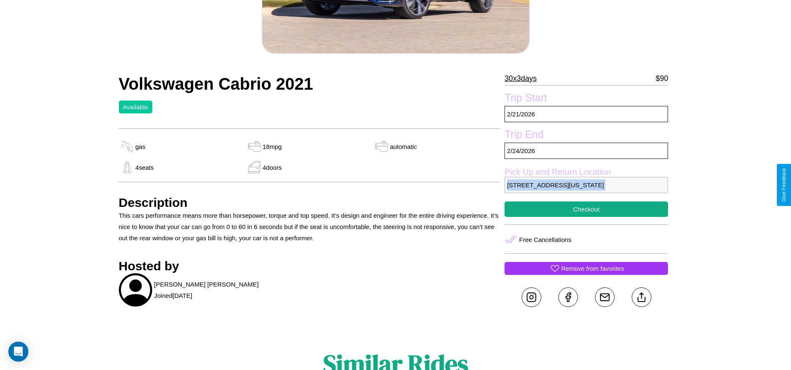
click at [586, 185] on p "[STREET_ADDRESS][US_STATE]" at bounding box center [585, 185] width 163 height 16
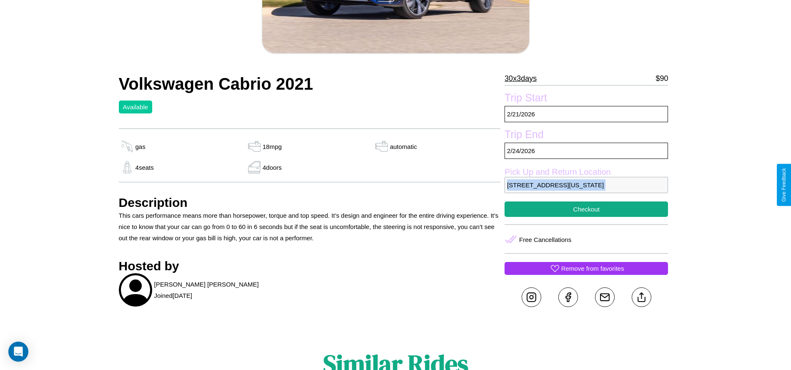
click at [586, 185] on p "[STREET_ADDRESS][US_STATE]" at bounding box center [585, 185] width 163 height 16
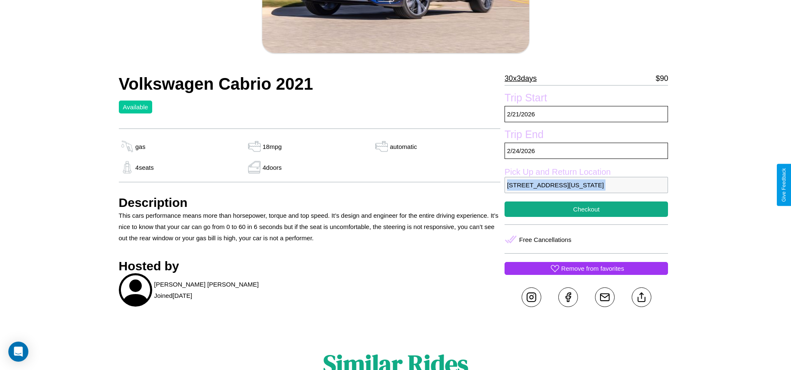
click at [586, 185] on p "[STREET_ADDRESS][US_STATE]" at bounding box center [585, 185] width 163 height 16
